Goal: Task Accomplishment & Management: Manage account settings

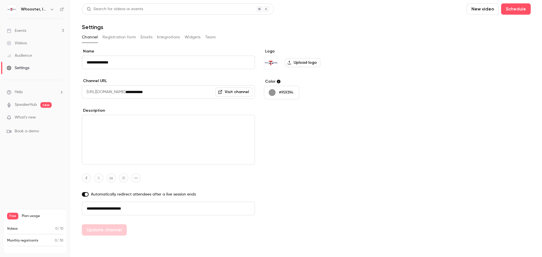
click at [286, 93] on p "#959394" at bounding box center [286, 93] width 14 height 6
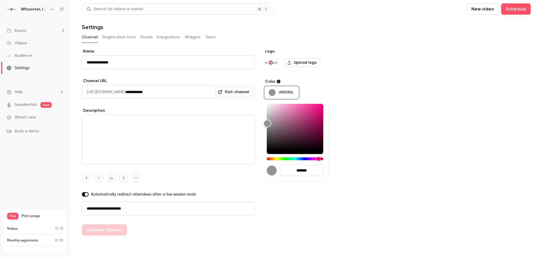
click at [278, 82] on div at bounding box center [271, 128] width 542 height 257
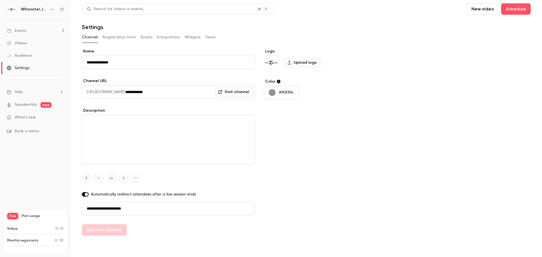
click at [287, 90] on p "#959394" at bounding box center [286, 93] width 14 height 6
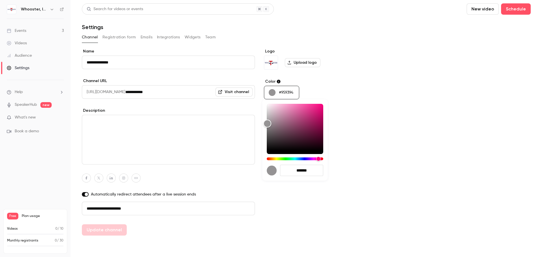
drag, startPoint x: 311, startPoint y: 173, endPoint x: 297, endPoint y: 173, distance: 13.3
click at [297, 173] on input "*******" at bounding box center [301, 170] width 43 height 11
click at [278, 81] on div at bounding box center [271, 128] width 542 height 257
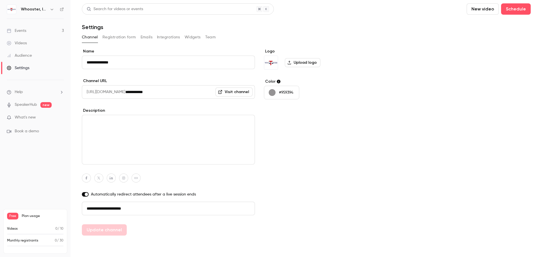
click at [288, 94] on p "#959394" at bounding box center [286, 93] width 14 height 6
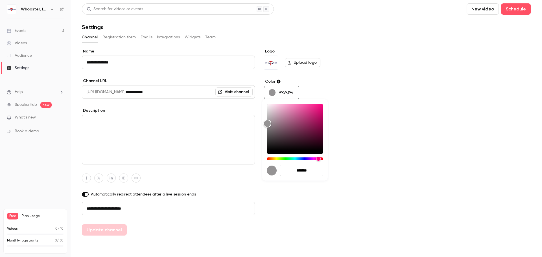
drag, startPoint x: 313, startPoint y: 169, endPoint x: 298, endPoint y: 173, distance: 15.6
click at [298, 173] on input "*******" at bounding box center [301, 170] width 43 height 11
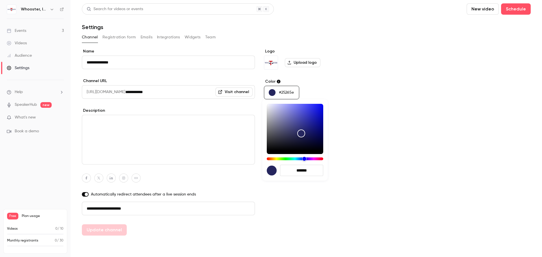
type input "*******"
click at [364, 171] on div at bounding box center [271, 128] width 542 height 257
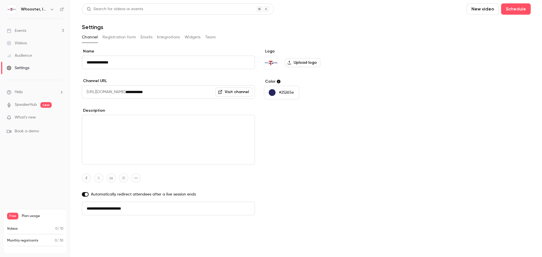
click at [97, 228] on button "Update channel" at bounding box center [104, 229] width 45 height 11
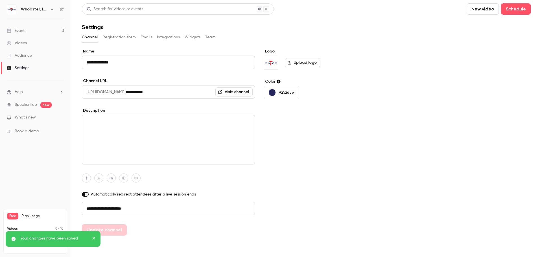
click at [137, 179] on icon "button" at bounding box center [135, 178] width 3 height 2
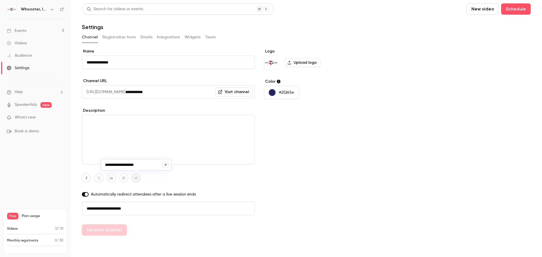
click at [165, 164] on icon "button" at bounding box center [165, 164] width 3 height 3
type input "**********"
click at [109, 178] on icon "button" at bounding box center [111, 177] width 4 height 3
paste input "**********"
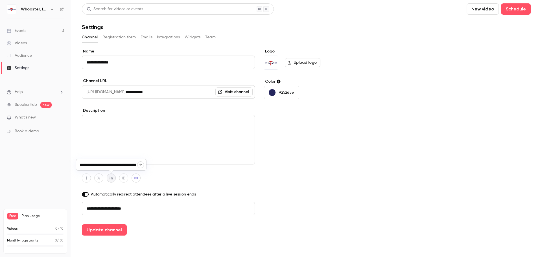
click at [140, 164] on icon "button" at bounding box center [140, 164] width 3 height 3
type input "**********"
click at [99, 177] on icon "button" at bounding box center [99, 177] width 4 height 3
click at [129, 165] on icon "button" at bounding box center [128, 165] width 2 height 2
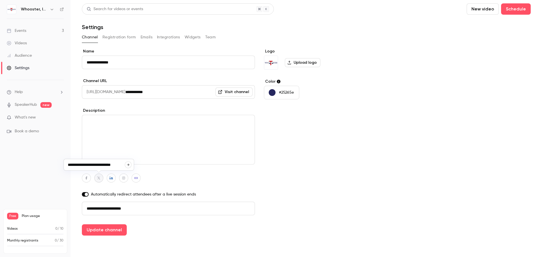
type input "**********"
click at [88, 176] on button "button" at bounding box center [86, 177] width 9 height 9
click at [116, 165] on icon "button" at bounding box center [115, 164] width 3 height 3
type input "**********"
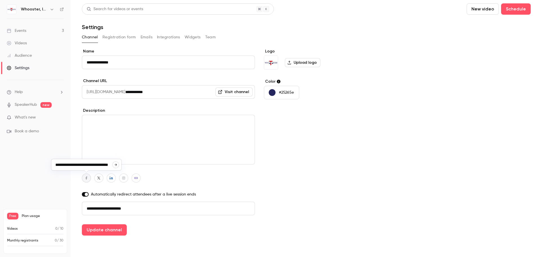
scroll to position [0, 0]
click at [121, 228] on button "Update channel" at bounding box center [104, 229] width 45 height 11
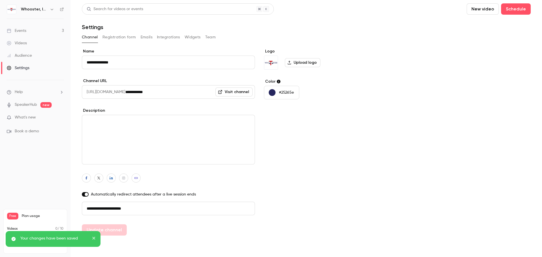
click at [236, 91] on link "Visit channel" at bounding box center [233, 91] width 37 height 9
click at [28, 46] on link "Videos" at bounding box center [35, 43] width 71 height 12
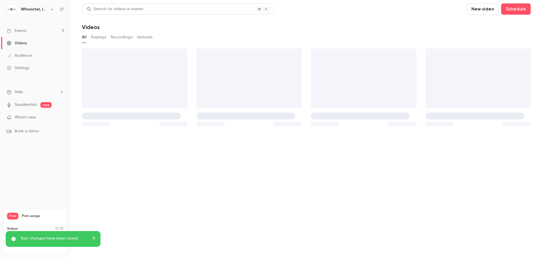
click at [24, 29] on div "Events" at bounding box center [16, 31] width 19 height 6
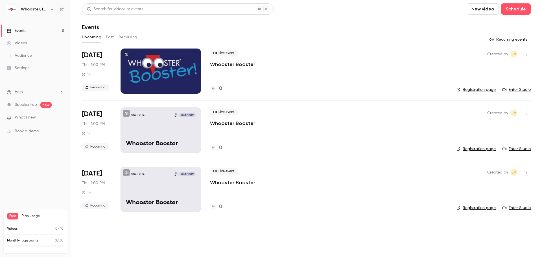
click at [27, 56] on div "Audience" at bounding box center [19, 56] width 25 height 6
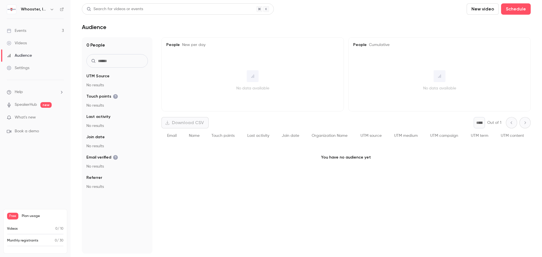
click at [26, 31] on div "Events" at bounding box center [16, 31] width 19 height 6
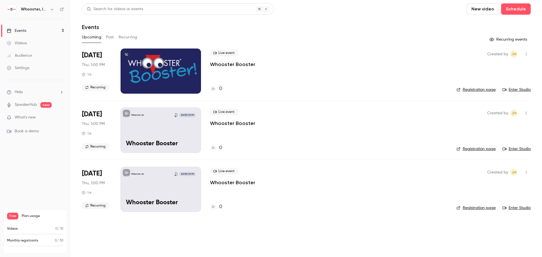
click at [225, 62] on p "Whooster Booster" at bounding box center [232, 64] width 45 height 7
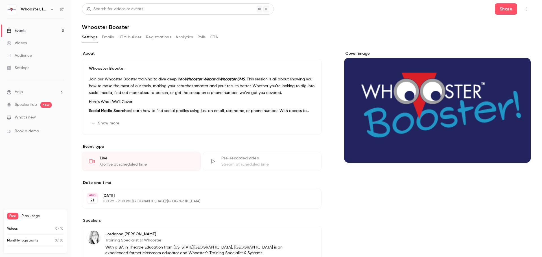
click at [126, 38] on button "UTM builder" at bounding box center [129, 37] width 23 height 9
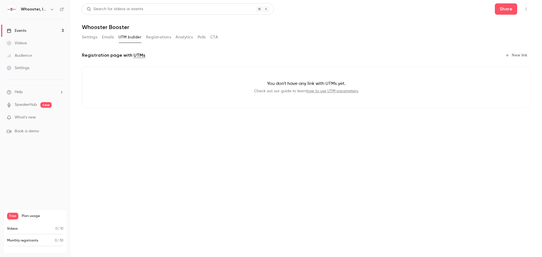
click at [161, 40] on button "Registrations" at bounding box center [158, 37] width 25 height 9
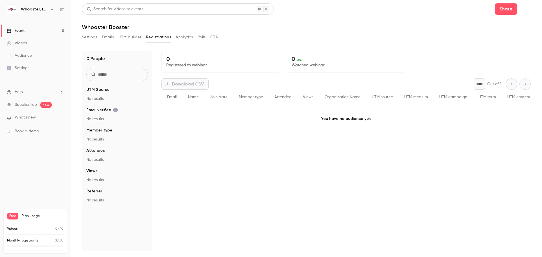
click at [180, 38] on button "Analytics" at bounding box center [183, 37] width 17 height 9
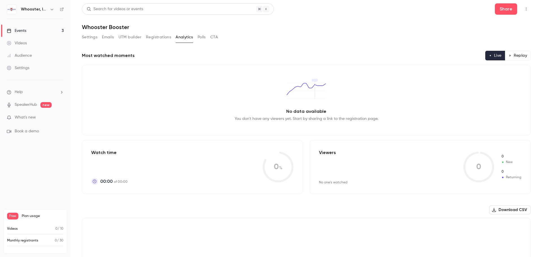
click at [203, 38] on button "Polls" at bounding box center [201, 37] width 8 height 9
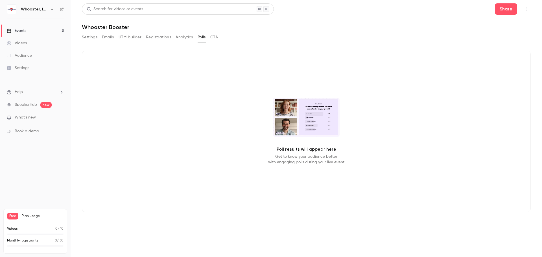
click at [211, 38] on button "CTA" at bounding box center [214, 37] width 8 height 9
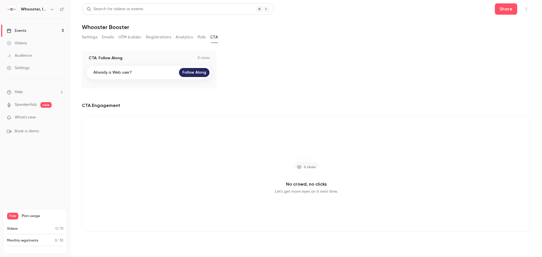
click at [17, 34] on link "Events 3" at bounding box center [35, 31] width 71 height 12
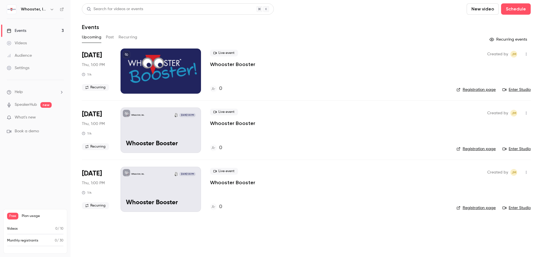
click at [173, 66] on div at bounding box center [160, 71] width 80 height 45
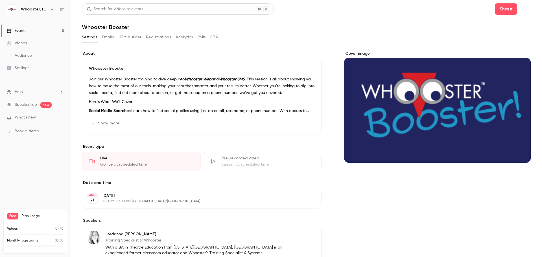
click at [521, 12] on button "button" at bounding box center [525, 9] width 9 height 9
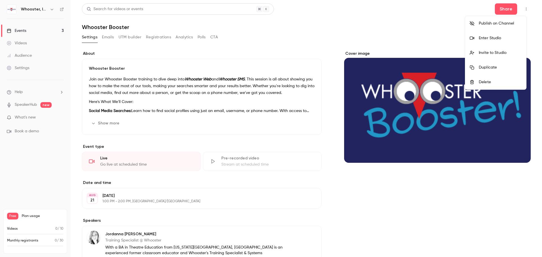
click at [311, 31] on div at bounding box center [271, 128] width 542 height 257
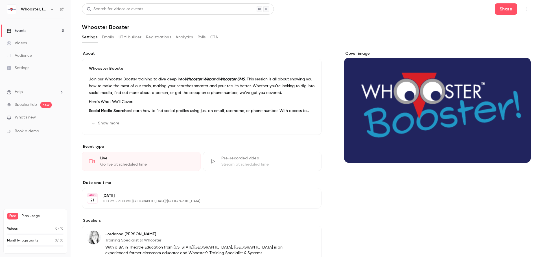
click at [38, 29] on link "Events 3" at bounding box center [35, 31] width 71 height 12
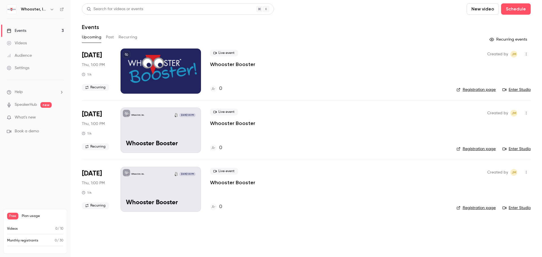
click at [479, 90] on link "Registration page" at bounding box center [475, 90] width 39 height 6
click at [26, 69] on div "Settings" at bounding box center [18, 68] width 23 height 6
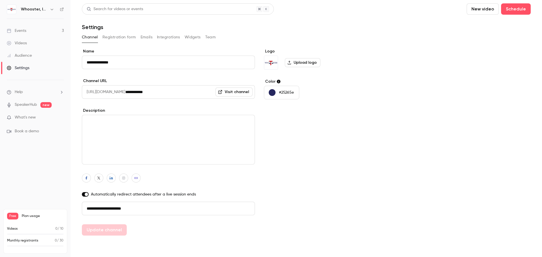
click at [236, 93] on link "Visit channel" at bounding box center [233, 91] width 37 height 9
click at [193, 35] on button "Widgets" at bounding box center [192, 37] width 16 height 9
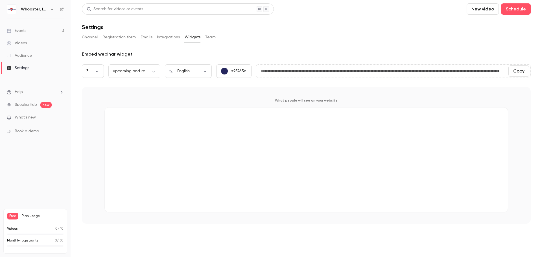
click at [210, 38] on button "Team" at bounding box center [210, 37] width 11 height 9
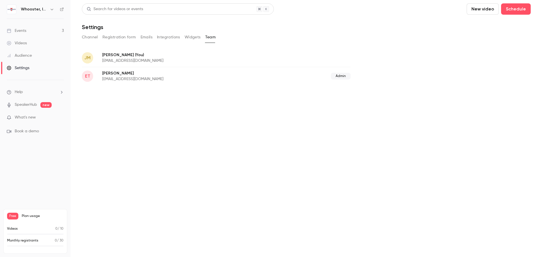
click at [194, 37] on button "Widgets" at bounding box center [192, 37] width 16 height 9
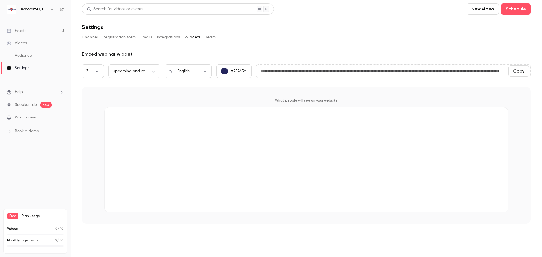
click at [91, 37] on button "Channel" at bounding box center [90, 37] width 16 height 9
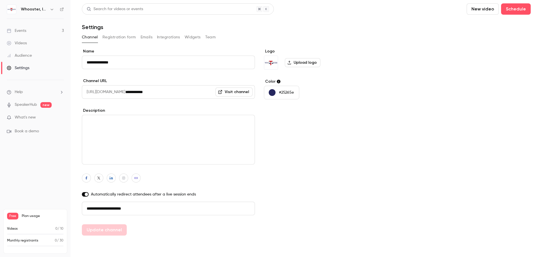
click at [27, 104] on link "SpeakerHub" at bounding box center [26, 105] width 22 height 6
click at [26, 45] on div "Videos" at bounding box center [17, 43] width 20 height 6
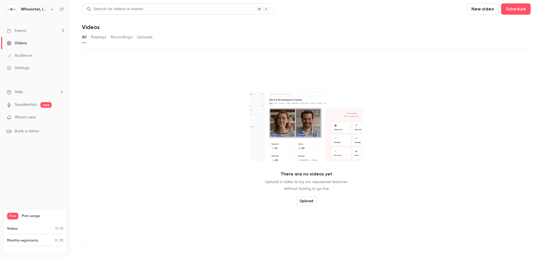
click at [19, 31] on div "Events" at bounding box center [16, 31] width 19 height 6
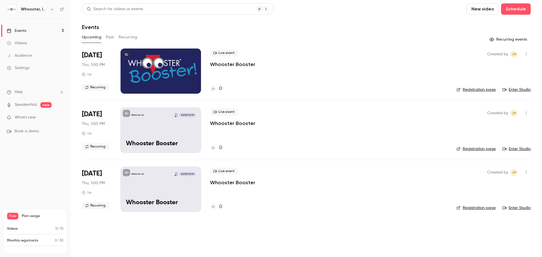
click at [135, 37] on button "Recurring" at bounding box center [127, 37] width 19 height 9
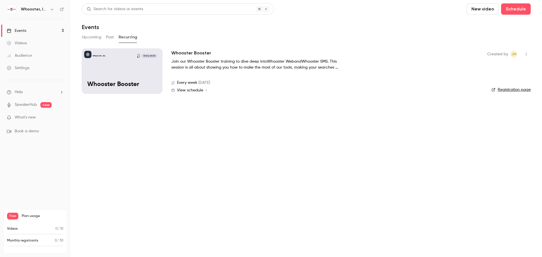
click at [202, 89] on span "View schedule" at bounding box center [190, 90] width 26 height 4
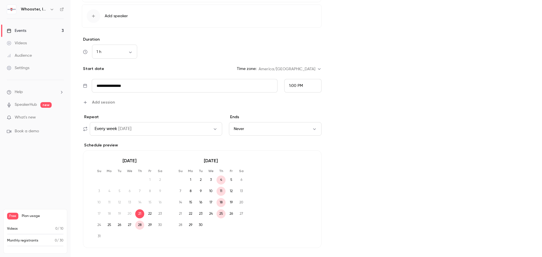
scroll to position [338, 0]
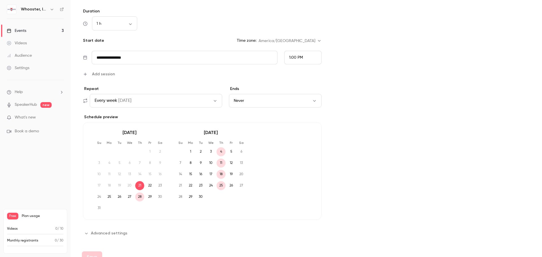
click at [91, 231] on button "Advanced settings" at bounding box center [106, 233] width 49 height 9
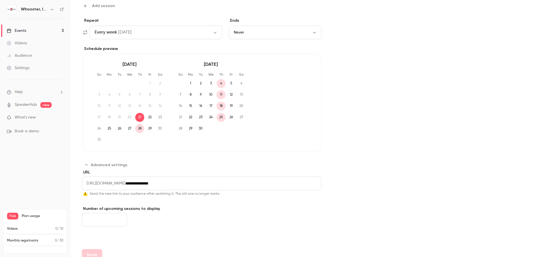
scroll to position [409, 0]
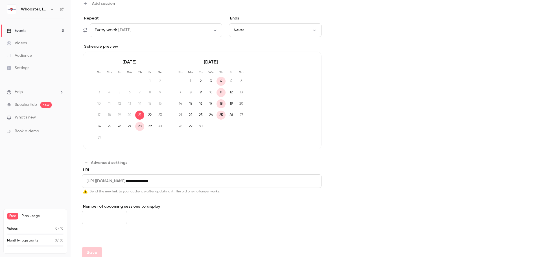
click at [109, 211] on input "Number of upcoming sessions to display" at bounding box center [104, 218] width 45 height 14
type input "*"
click at [95, 250] on button "Save" at bounding box center [92, 246] width 20 height 11
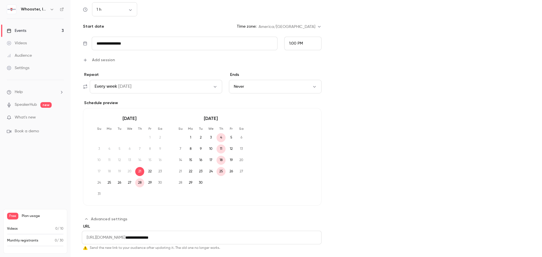
scroll to position [324, 0]
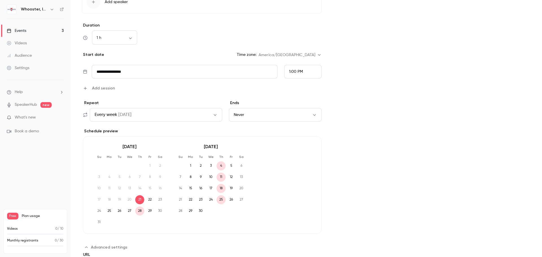
click at [39, 91] on li "Help" at bounding box center [35, 92] width 57 height 6
click at [92, 104] on span "Help center" at bounding box center [88, 103] width 21 height 6
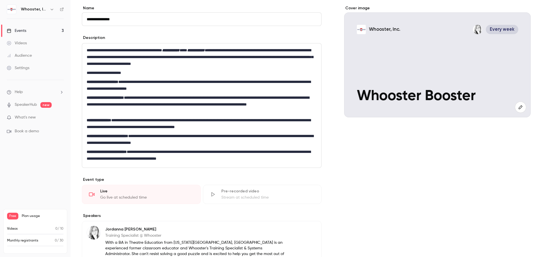
scroll to position [0, 0]
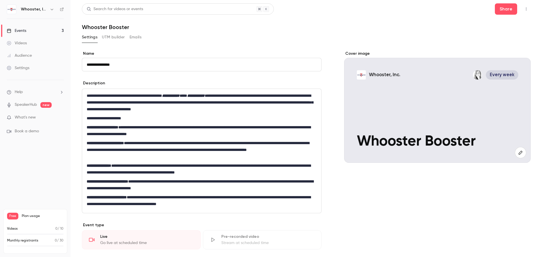
click at [22, 73] on link "Settings" at bounding box center [35, 68] width 71 height 12
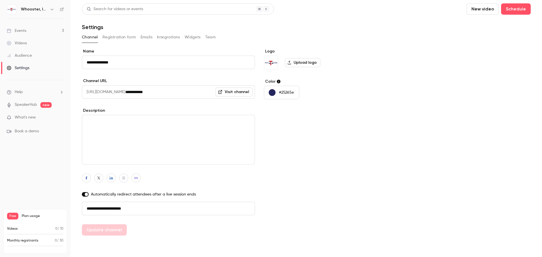
click at [241, 89] on link "Visit channel" at bounding box center [233, 91] width 37 height 9
click at [26, 34] on link "Events 3" at bounding box center [35, 31] width 71 height 12
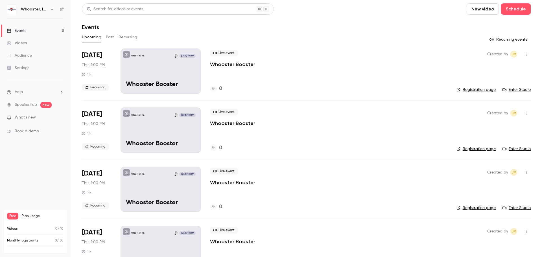
click at [151, 67] on div "Whooster, Inc. [DATE] 1:00 PM Whooster Booster" at bounding box center [160, 71] width 80 height 45
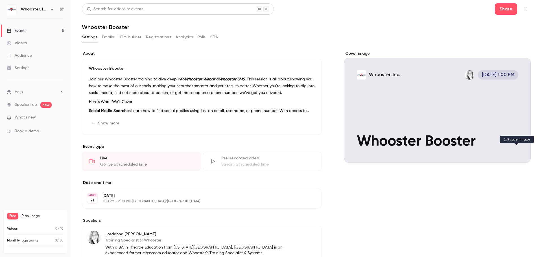
click at [517, 153] on icon "Cover image" at bounding box center [520, 152] width 6 height 5
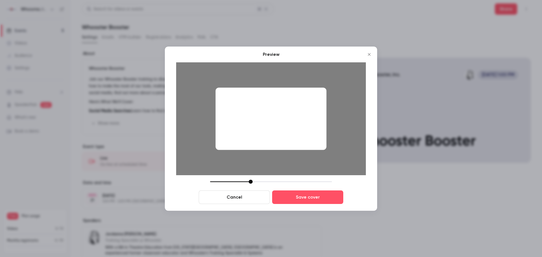
click at [251, 181] on div at bounding box center [250, 182] width 4 height 4
click at [288, 196] on button "Save cover" at bounding box center [307, 197] width 71 height 14
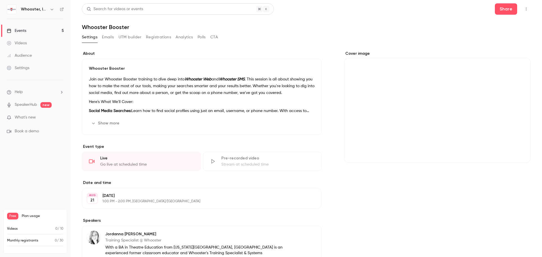
click at [30, 33] on link "Events 5" at bounding box center [35, 31] width 71 height 12
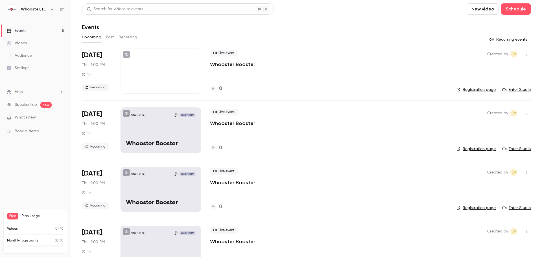
click at [176, 131] on div "Whooster, Inc. [DATE] 1:00 PM Whooster Booster" at bounding box center [160, 129] width 80 height 45
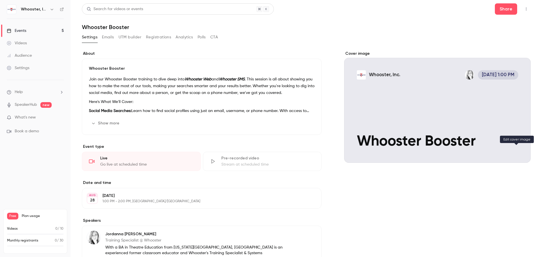
click at [519, 151] on icon "Cover image" at bounding box center [520, 152] width 6 height 5
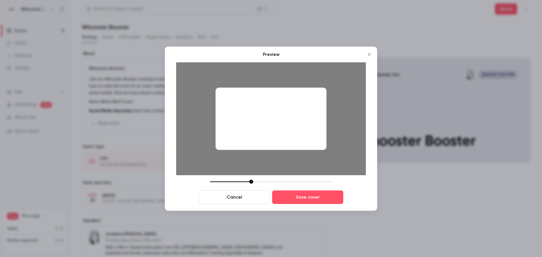
drag, startPoint x: 251, startPoint y: 181, endPoint x: 254, endPoint y: 183, distance: 3.2
click at [252, 181] on div at bounding box center [251, 182] width 4 height 4
click at [283, 197] on button "Save cover" at bounding box center [307, 197] width 71 height 14
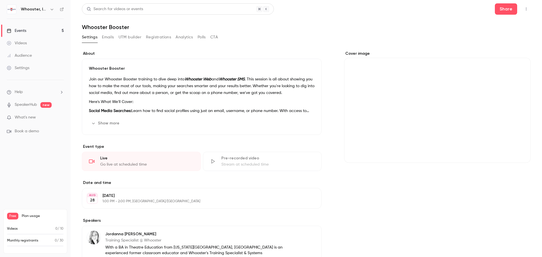
click at [41, 32] on link "Events 5" at bounding box center [35, 31] width 71 height 12
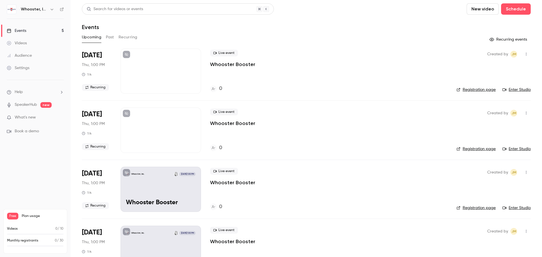
click at [177, 197] on div "Whooster, Inc. [DATE] 1:00 PM Whooster Booster" at bounding box center [160, 189] width 80 height 45
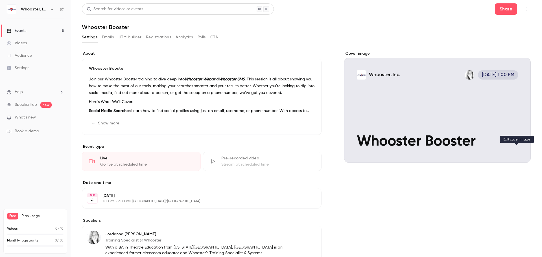
click at [518, 154] on button "Whooster, Inc. [DATE] 1:00 PM Whooster Booster" at bounding box center [519, 152] width 11 height 11
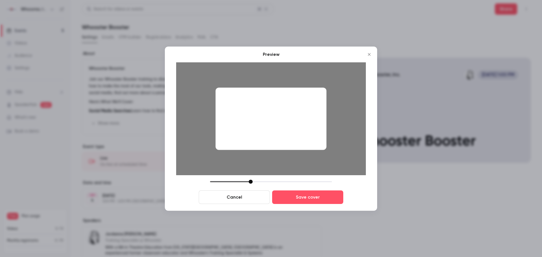
click at [250, 183] on div at bounding box center [250, 182] width 4 height 4
click at [299, 199] on button "Save cover" at bounding box center [307, 197] width 71 height 14
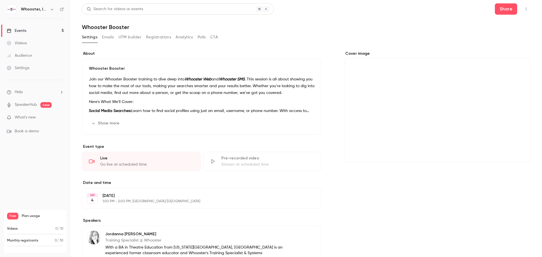
click at [33, 30] on link "Events 5" at bounding box center [35, 31] width 71 height 12
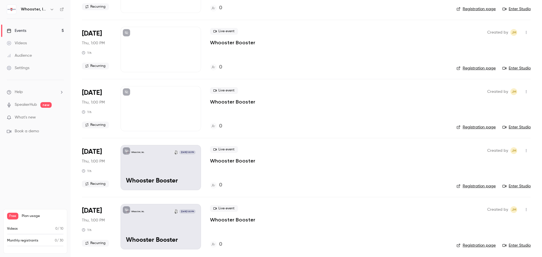
scroll to position [83, 0]
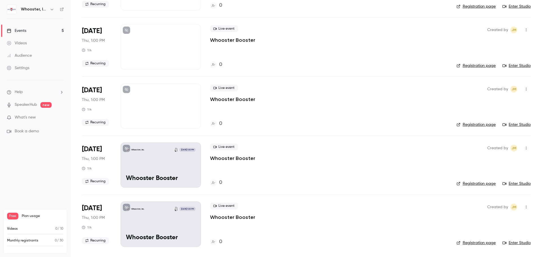
click at [188, 166] on div "Whooster, Inc. [DATE] 1:00 PM Whooster Booster" at bounding box center [160, 164] width 80 height 45
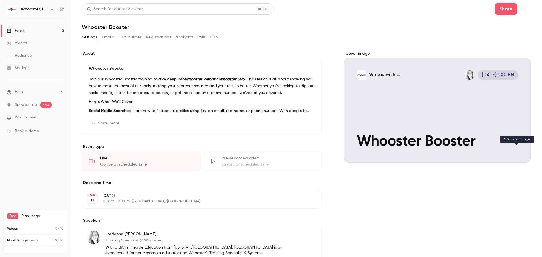
click at [516, 154] on button "Whooster, Inc. [DATE] 1:00 PM Whooster Booster" at bounding box center [519, 152] width 11 height 11
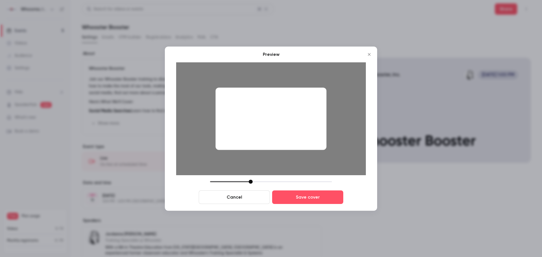
click at [252, 182] on div at bounding box center [250, 182] width 4 height 4
click at [285, 199] on button "Save cover" at bounding box center [307, 197] width 71 height 14
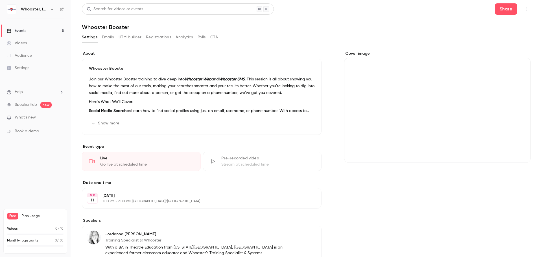
click at [37, 30] on link "Events 5" at bounding box center [35, 31] width 71 height 12
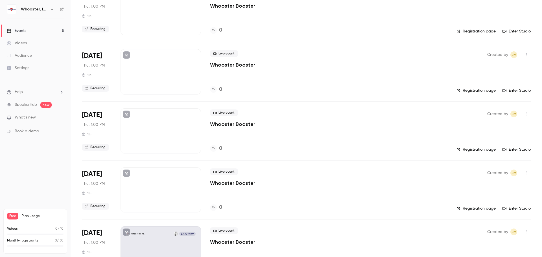
scroll to position [83, 0]
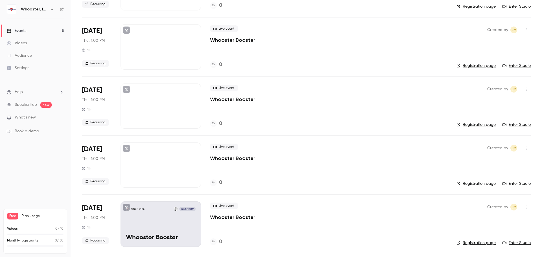
click at [179, 225] on div "Whooster, Inc. [DATE] 1:00 PM Whooster Booster" at bounding box center [160, 223] width 80 height 45
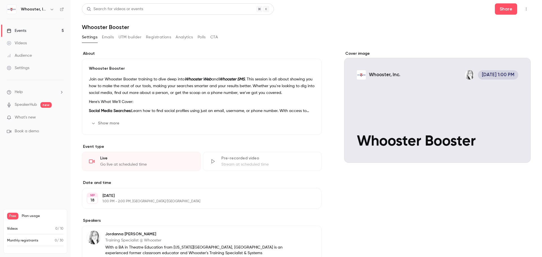
click at [517, 154] on button "Whooster, Inc. [DATE] 1:00 PM Whooster Booster" at bounding box center [519, 152] width 11 height 11
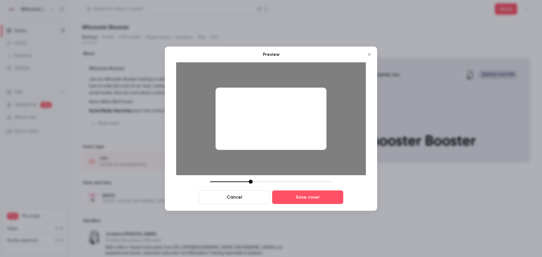
click at [250, 183] on div at bounding box center [250, 182] width 4 height 4
click at [288, 199] on button "Save cover" at bounding box center [307, 197] width 71 height 14
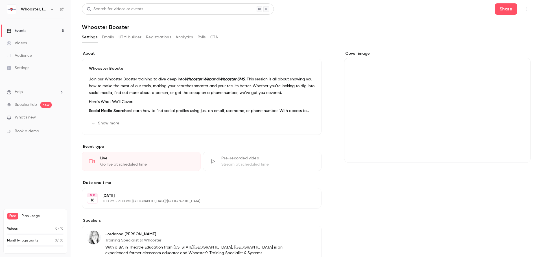
click at [34, 33] on link "Events 5" at bounding box center [35, 31] width 71 height 12
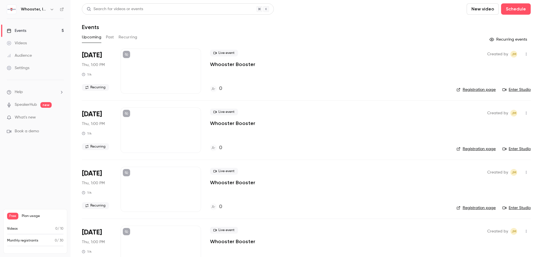
click at [524, 55] on icon "button" at bounding box center [526, 54] width 5 height 4
click at [302, 25] on div at bounding box center [271, 128] width 542 height 257
click at [129, 33] on button "Recurring" at bounding box center [127, 37] width 19 height 9
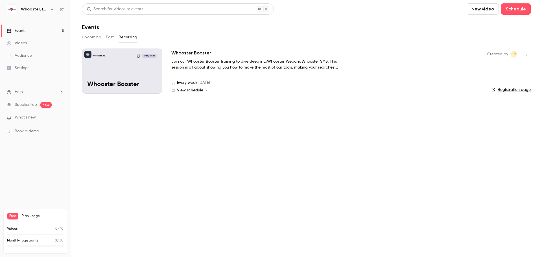
click at [205, 90] on icon at bounding box center [205, 90] width 3 height 3
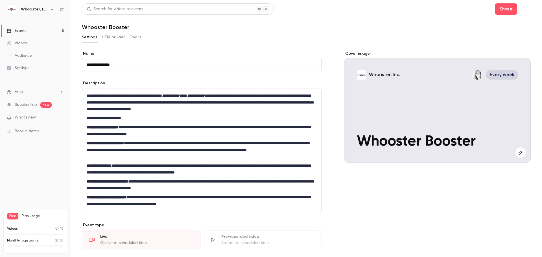
click at [46, 30] on link "Events 5" at bounding box center [35, 31] width 71 height 12
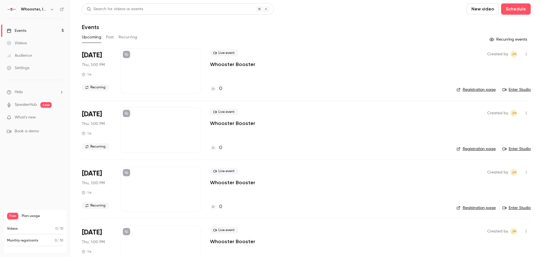
click at [126, 37] on button "Recurring" at bounding box center [127, 37] width 19 height 9
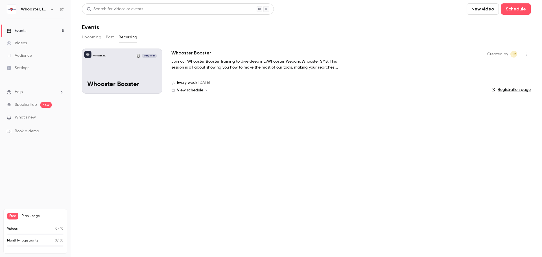
click at [144, 71] on div "Whooster, Inc. Every week Whooster Booster" at bounding box center [122, 71] width 80 height 45
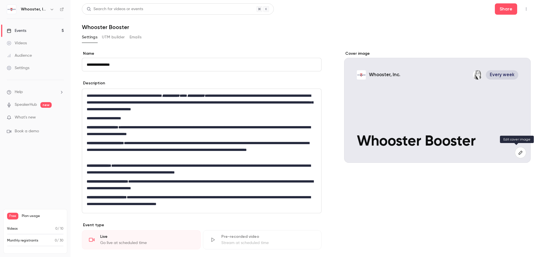
click at [517, 150] on icon "button" at bounding box center [520, 152] width 6 height 5
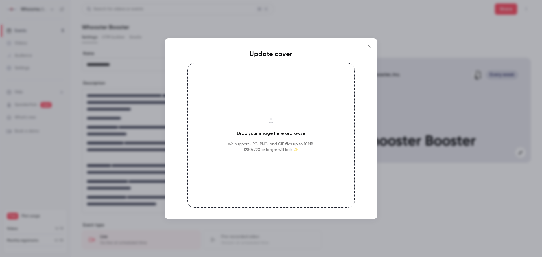
click at [272, 132] on h4 "Drop your image here or browse" at bounding box center [271, 133] width 69 height 7
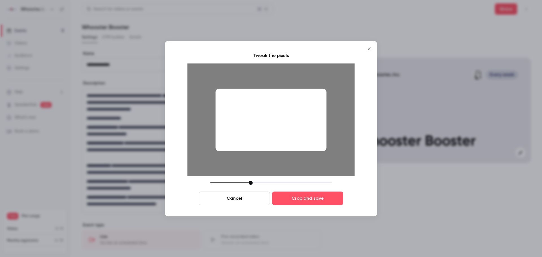
click at [252, 183] on div at bounding box center [250, 183] width 4 height 4
click at [293, 198] on button "Crop and save" at bounding box center [307, 199] width 71 height 14
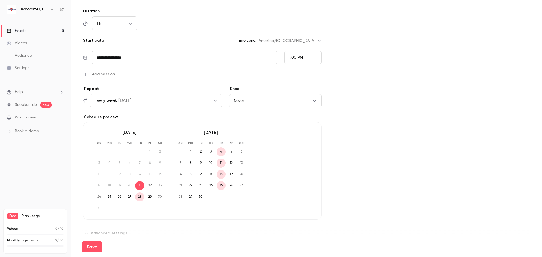
scroll to position [343, 0]
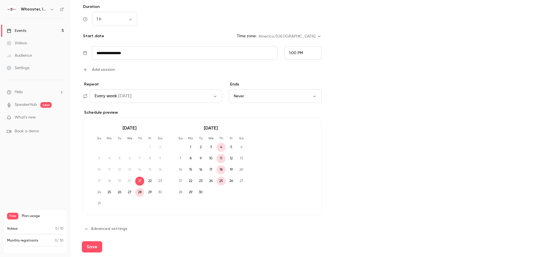
click at [102, 224] on button "Advanced settings" at bounding box center [106, 228] width 49 height 9
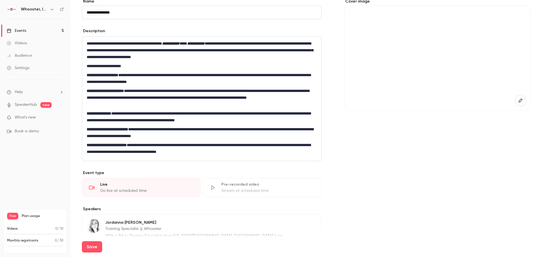
scroll to position [0, 0]
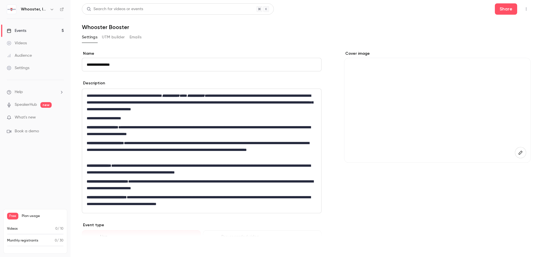
click at [91, 246] on button "Save" at bounding box center [92, 246] width 20 height 11
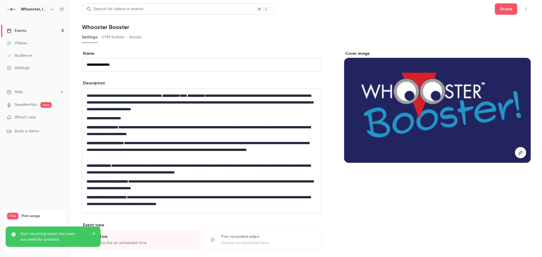
click at [34, 33] on link "Events 5" at bounding box center [35, 31] width 71 height 12
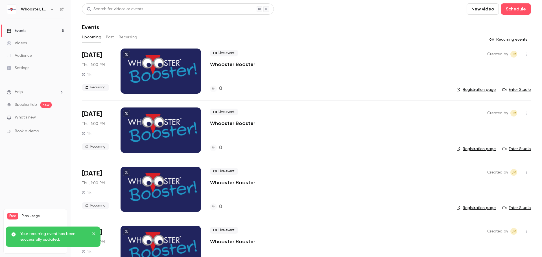
click at [126, 38] on button "Recurring" at bounding box center [127, 37] width 19 height 9
